Goal: Task Accomplishment & Management: Manage account settings

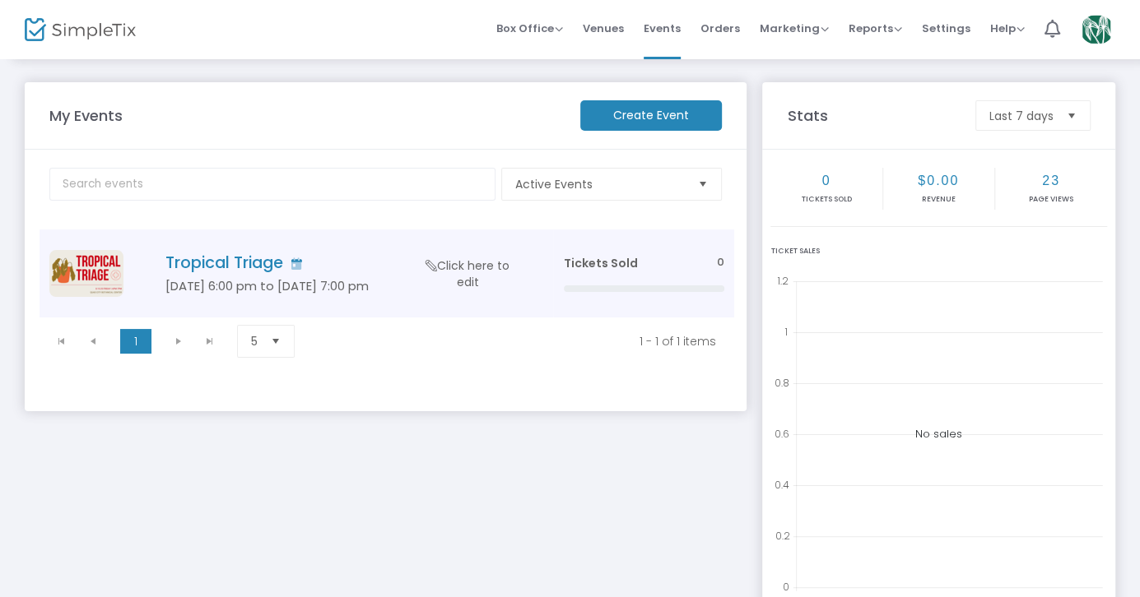
click at [235, 245] on td "Tropical Triage [DATE] 6:00 pm to [DATE] 7:00 pm Click here to edit" at bounding box center [339, 274] width 427 height 88
